Goal: Task Accomplishment & Management: Manage account settings

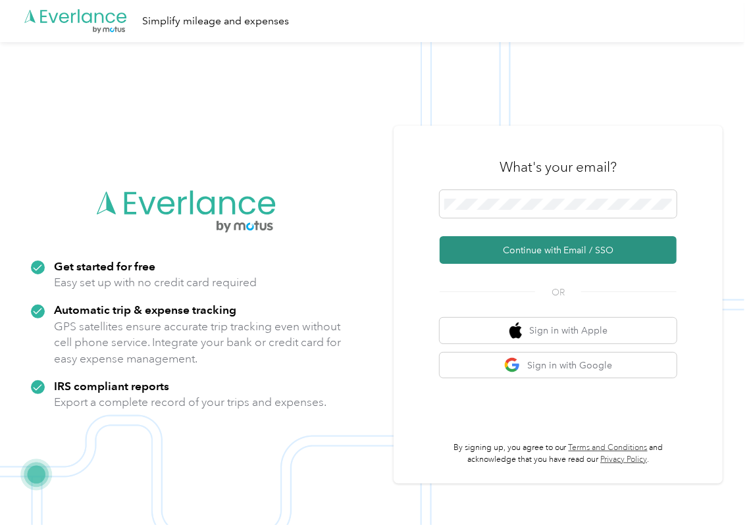
click at [490, 242] on button "Continue with Email / SSO" at bounding box center [558, 250] width 237 height 28
click at [461, 248] on button "Continue with Email / SSO" at bounding box center [558, 250] width 237 height 28
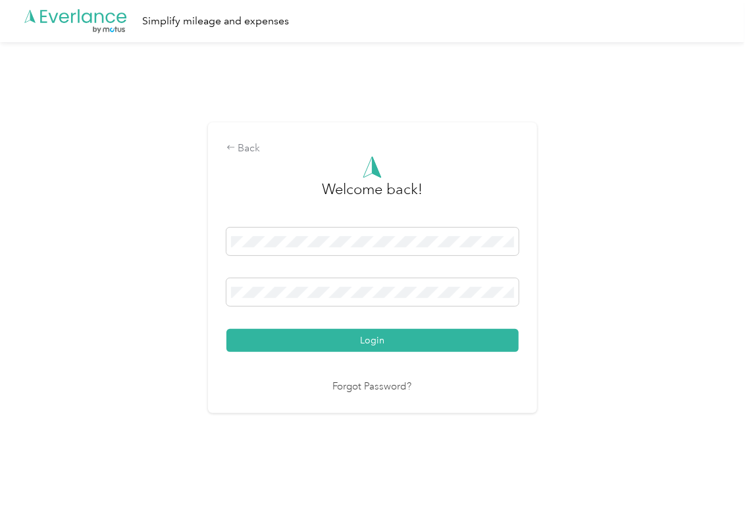
click at [317, 341] on button "Login" at bounding box center [372, 340] width 292 height 23
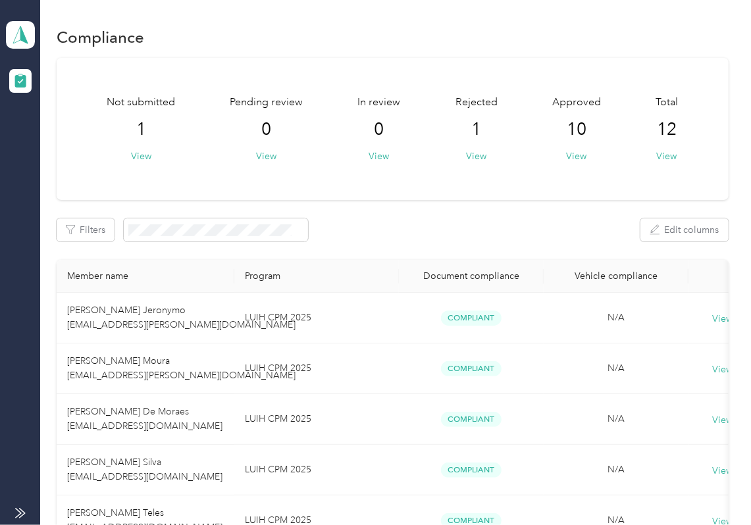
click at [469, 185] on div "Not submitted 1 View Pending review 0 View In review 0 View Rejected 1 View App…" at bounding box center [393, 129] width 672 height 142
click at [16, 35] on icon at bounding box center [21, 35] width 20 height 18
click at [45, 132] on div "Log out" at bounding box center [42, 138] width 51 height 14
